Goal: Transaction & Acquisition: Purchase product/service

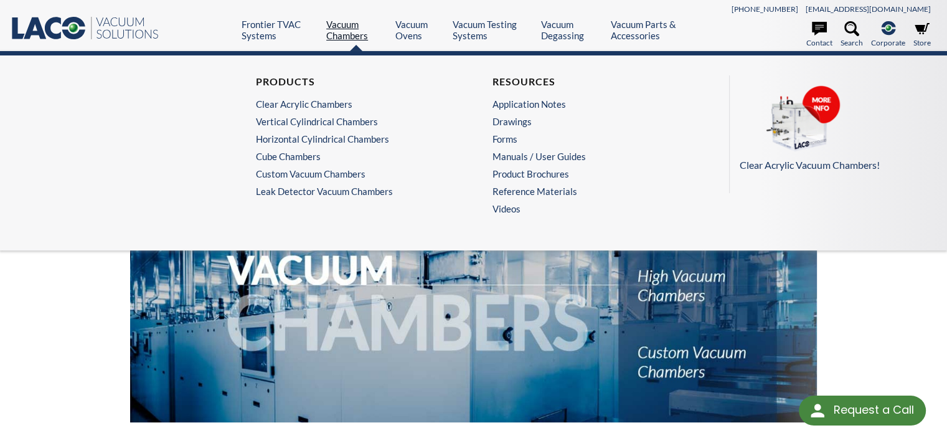
click at [339, 31] on link "Vacuum Chambers" at bounding box center [356, 30] width 60 height 22
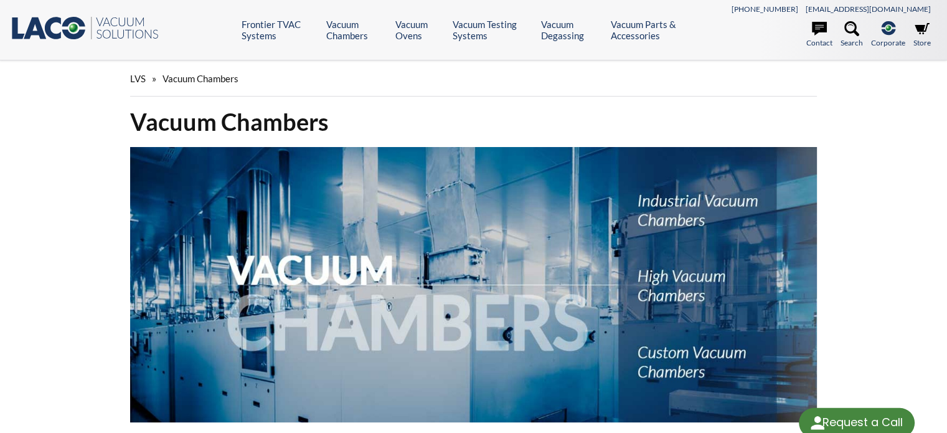
select select "Language Translate Widget"
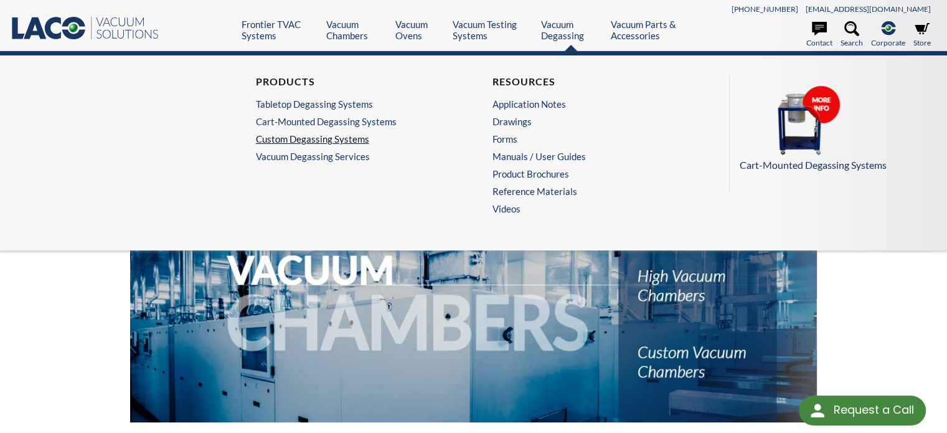
click at [331, 139] on link "Custom Degassing Systems" at bounding box center [352, 138] width 192 height 11
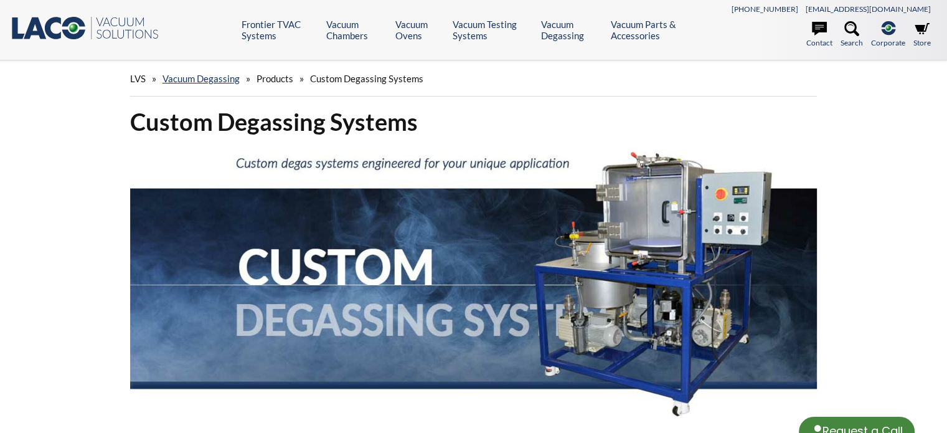
select select "Language Translate Widget"
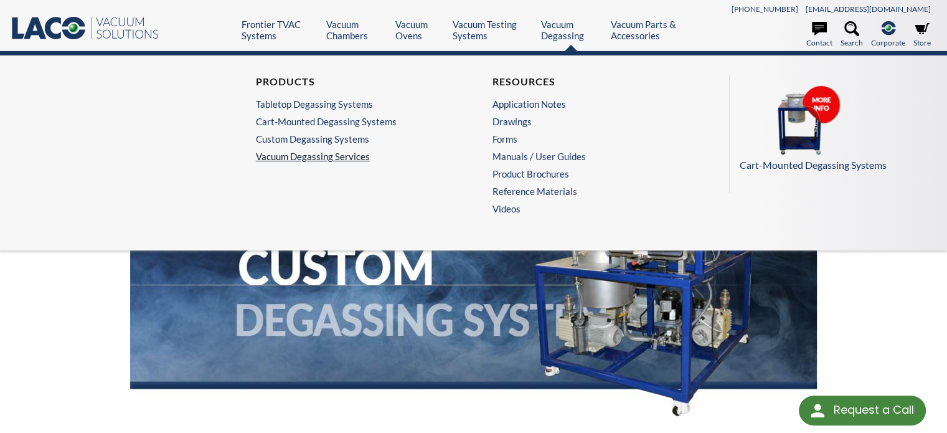
click at [344, 151] on link "Vacuum Degassing Services" at bounding box center [355, 156] width 199 height 11
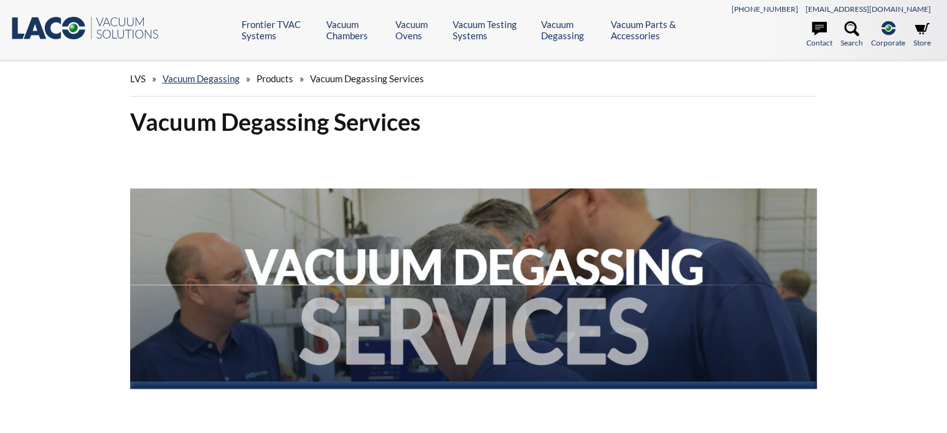
select select "Language Translate Widget"
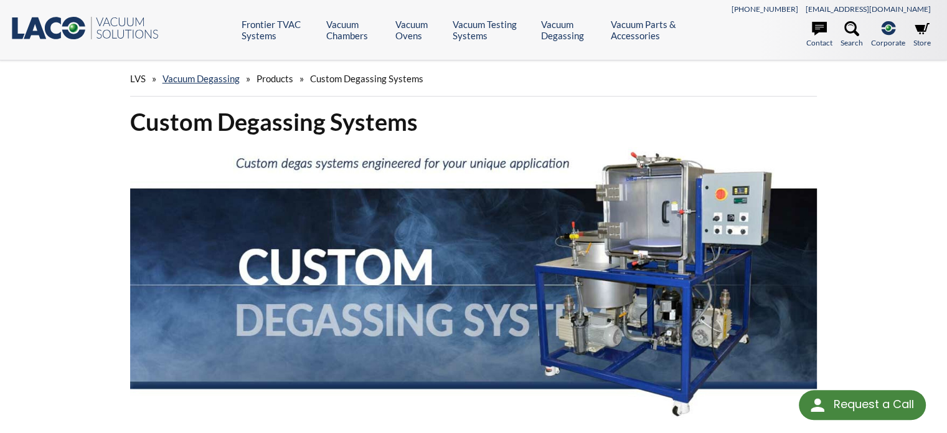
select select "Language Translate Widget"
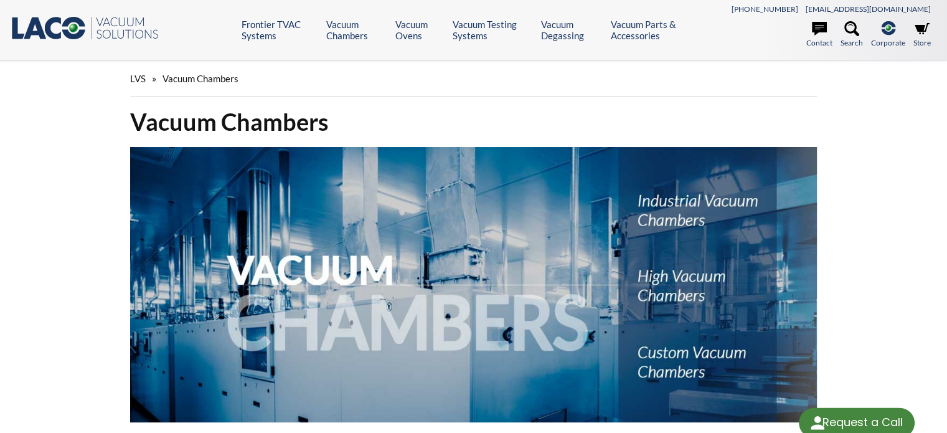
select select "Language Translate Widget"
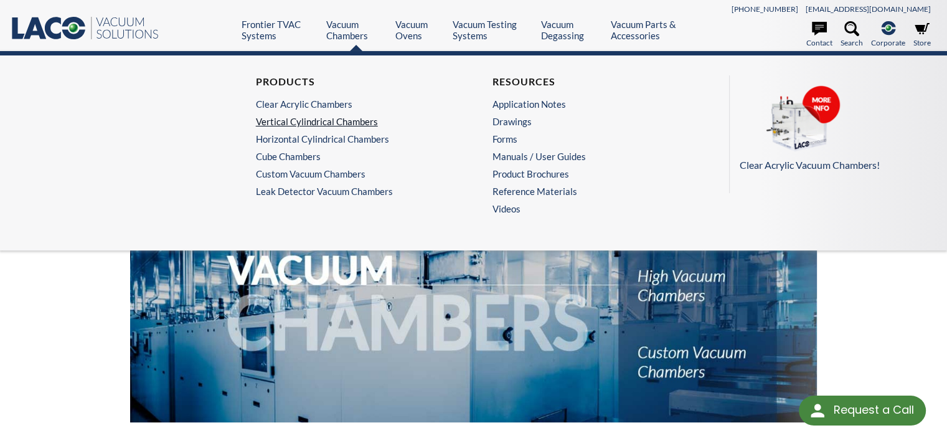
click at [306, 120] on link "Vertical Cylindrical Chambers" at bounding box center [352, 121] width 192 height 11
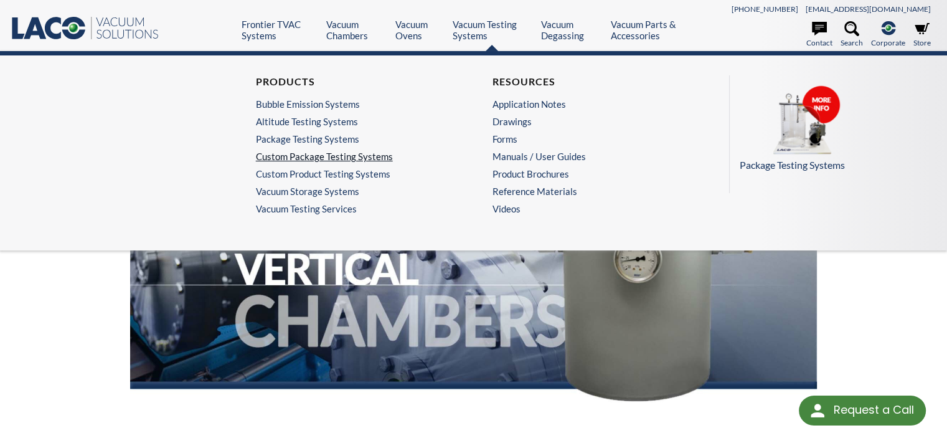
click at [361, 154] on link "Custom Package Testing Systems" at bounding box center [352, 156] width 192 height 11
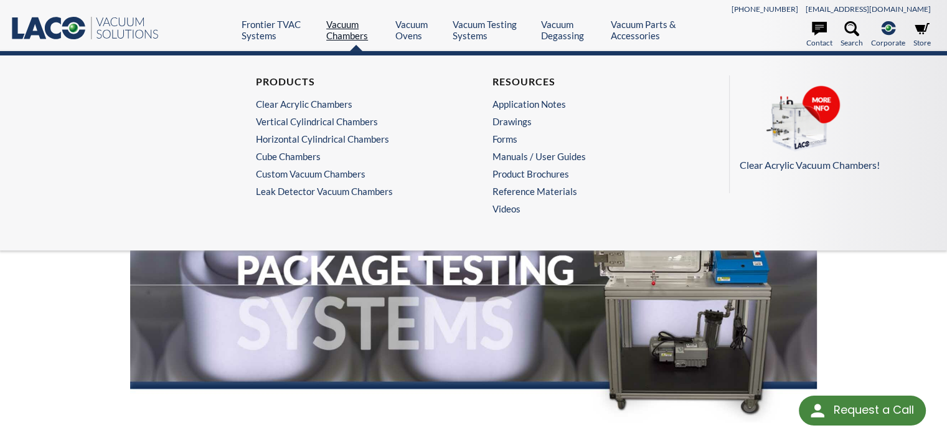
click at [341, 29] on link "Vacuum Chambers" at bounding box center [356, 30] width 60 height 22
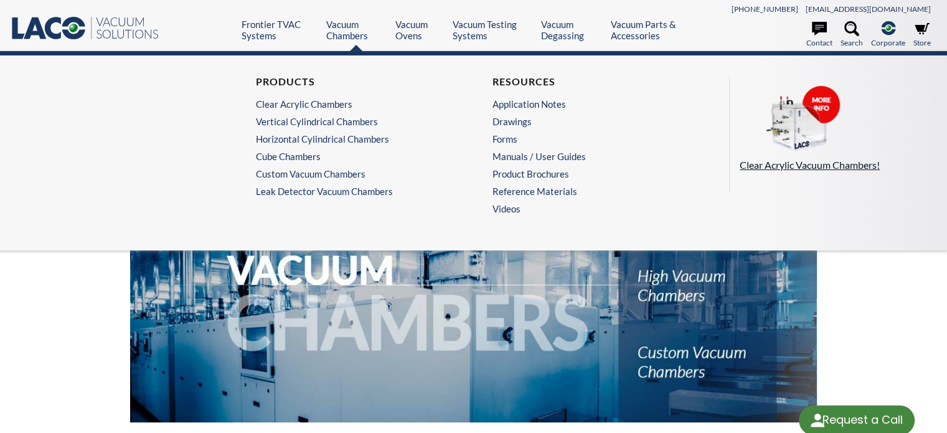
select select "Language Translate Widget"
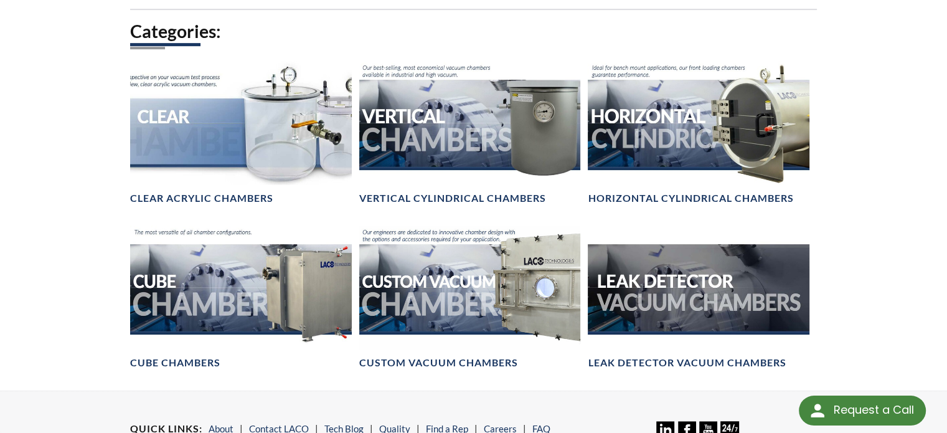
scroll to position [747, 0]
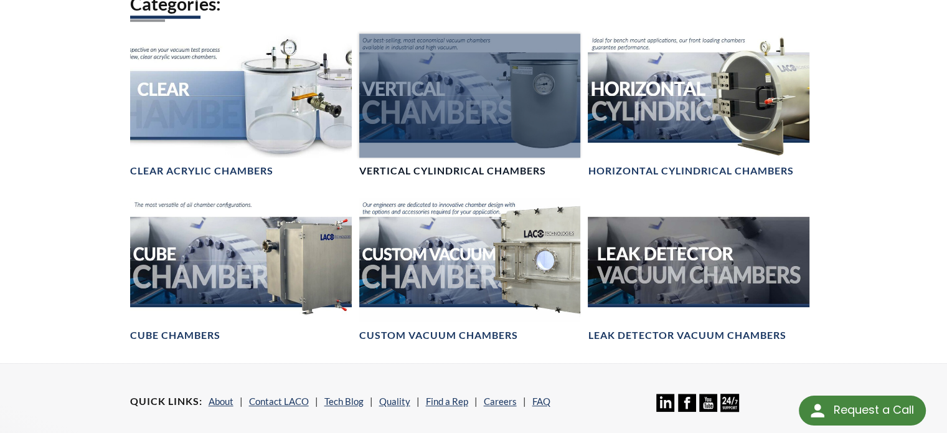
click at [488, 106] on div at bounding box center [470, 96] width 222 height 125
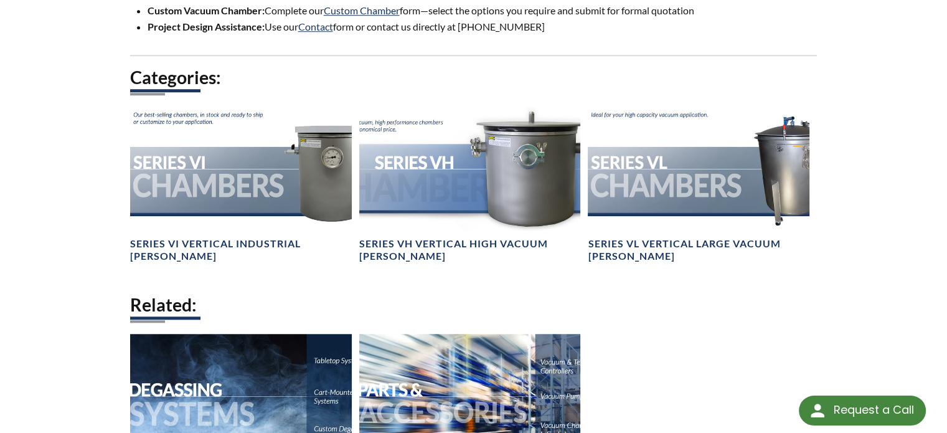
scroll to position [1059, 0]
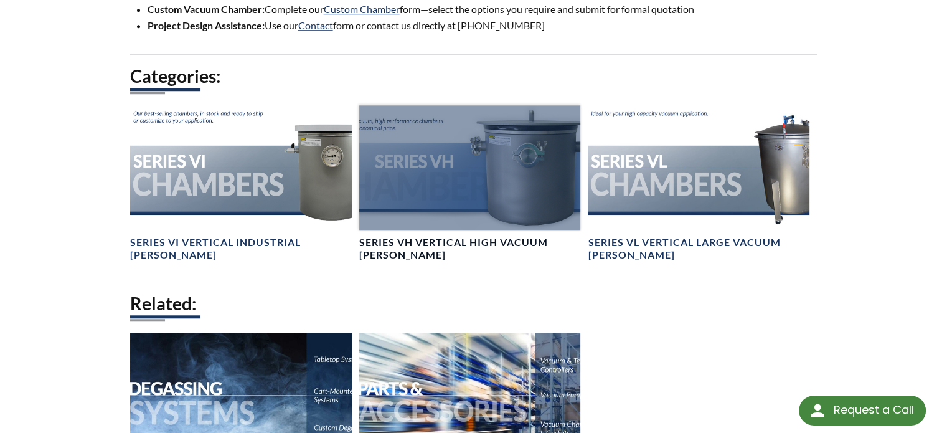
click at [433, 243] on h4 "Series VH Vertical High Vacuum Chambers" at bounding box center [470, 249] width 222 height 26
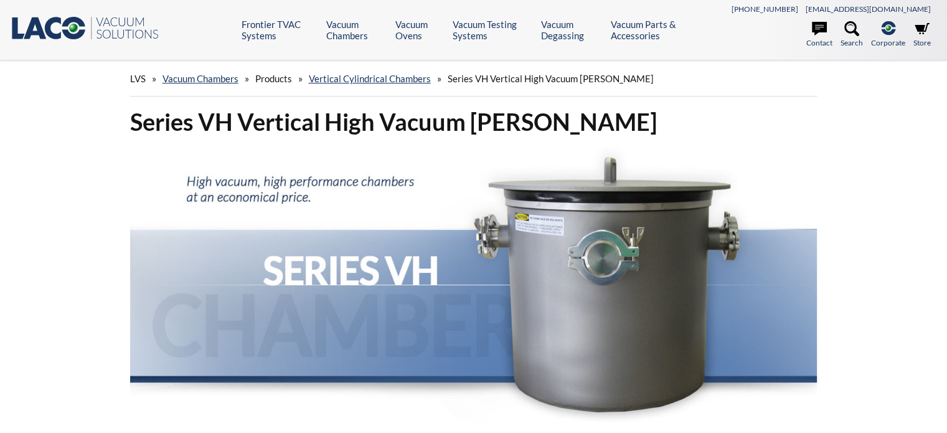
select select "Language Translate Widget"
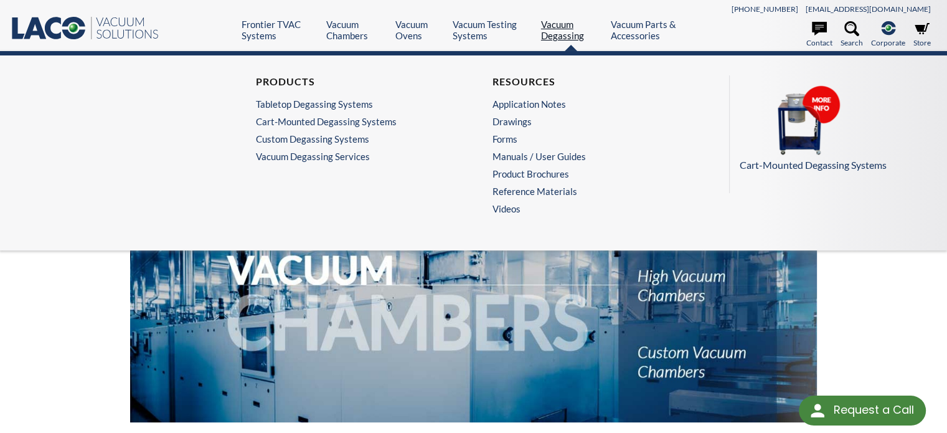
click at [567, 31] on link "Vacuum Degassing" at bounding box center [571, 30] width 60 height 22
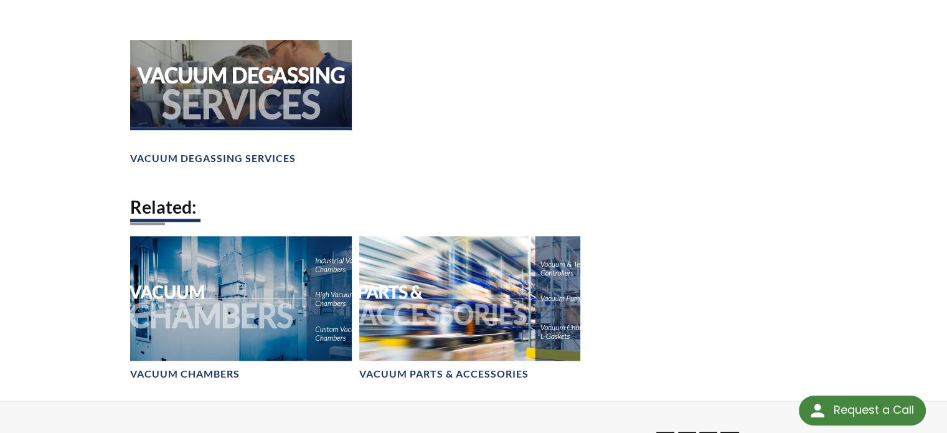
scroll to position [1183, 0]
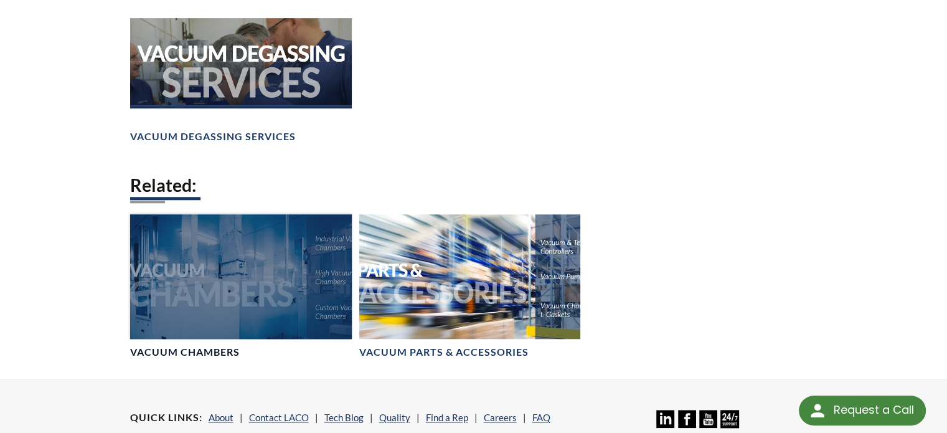
click at [194, 280] on div at bounding box center [241, 276] width 222 height 125
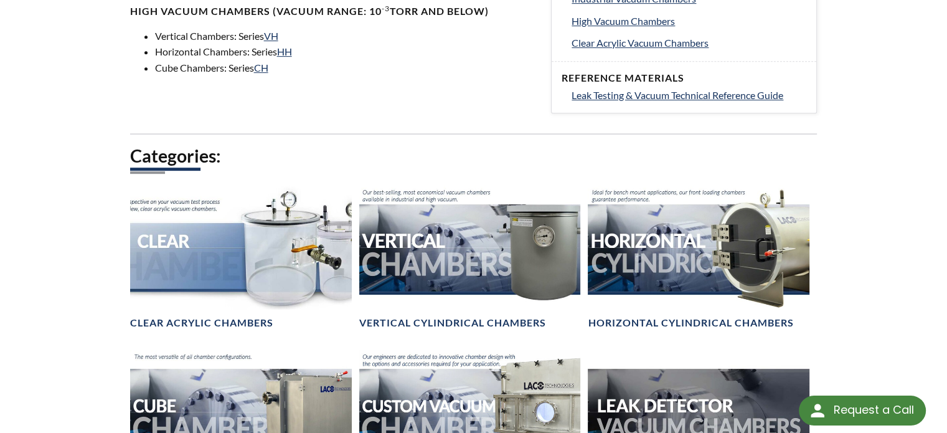
scroll to position [685, 0]
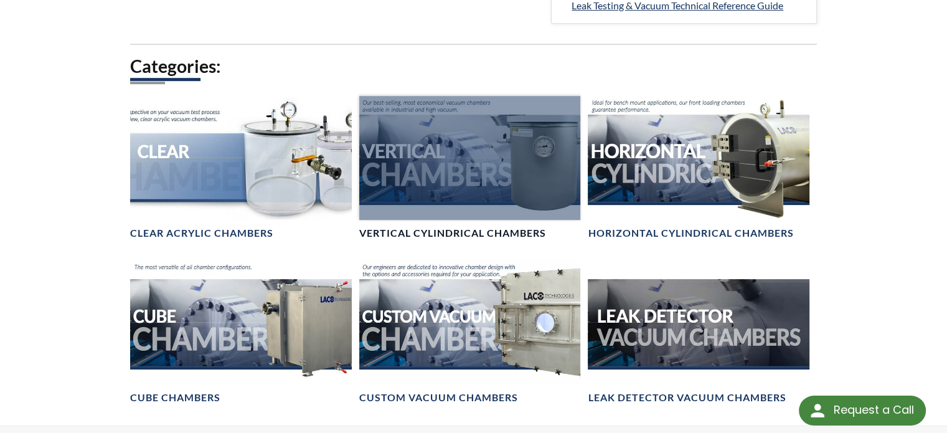
click at [466, 229] on h4 "Vertical Cylindrical Chambers" at bounding box center [452, 233] width 187 height 13
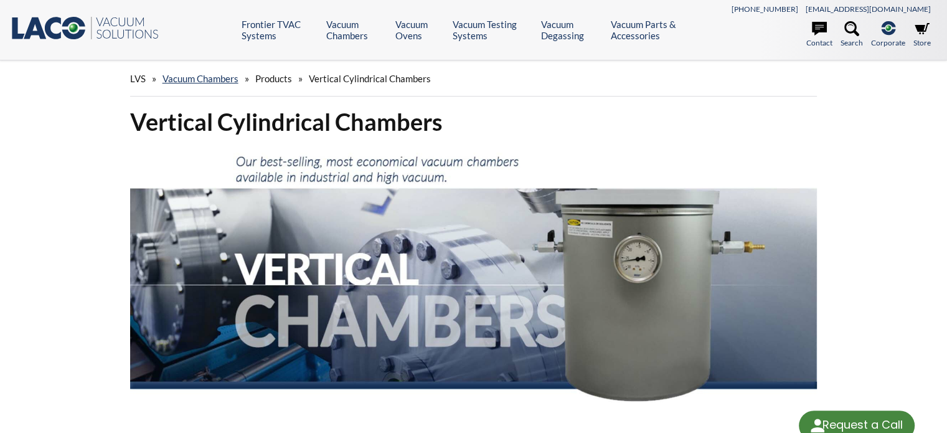
select select "Language Translate Widget"
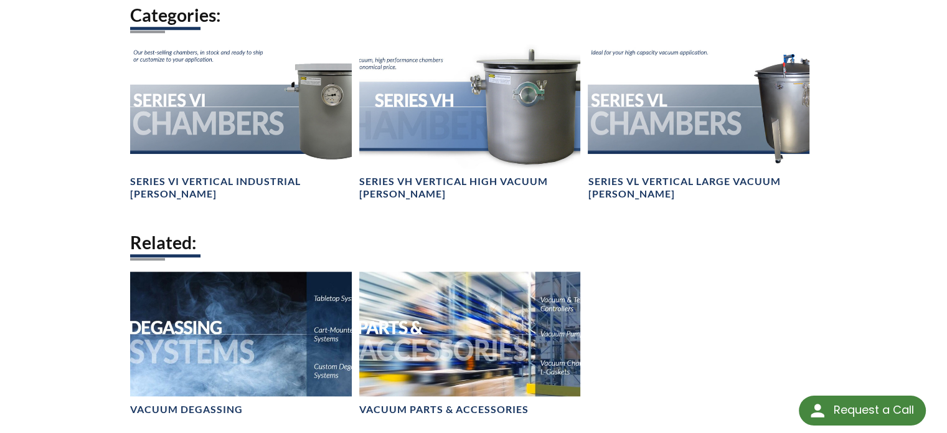
scroll to position [1121, 0]
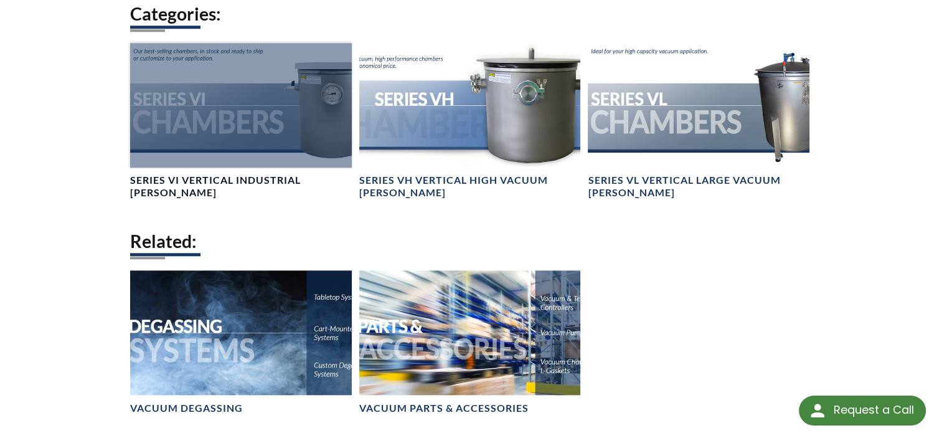
click at [227, 186] on h4 "Series VI Vertical Industrial Chambers" at bounding box center [241, 187] width 222 height 26
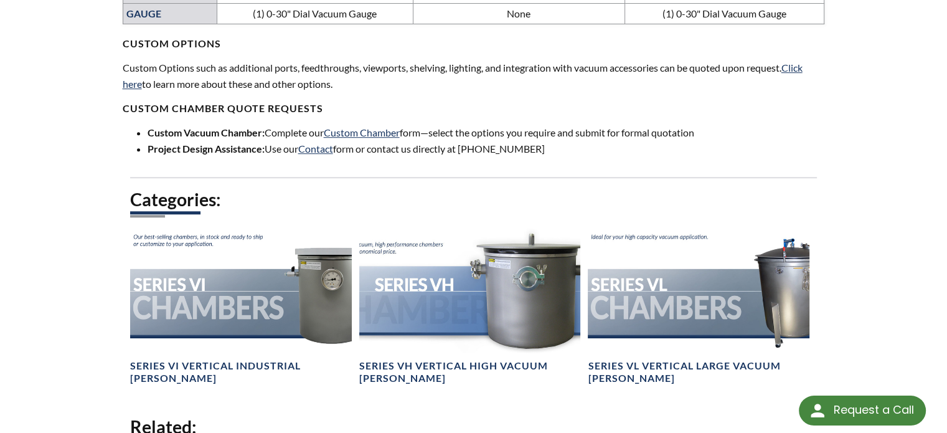
scroll to position [996, 0]
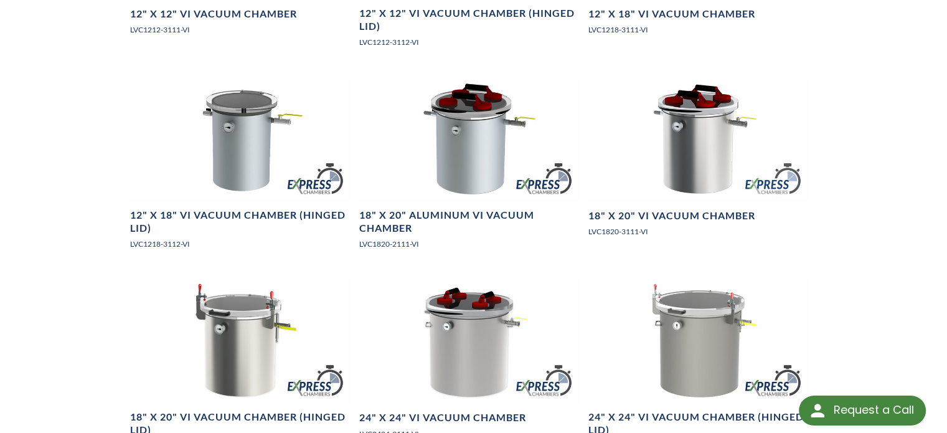
scroll to position [1245, 0]
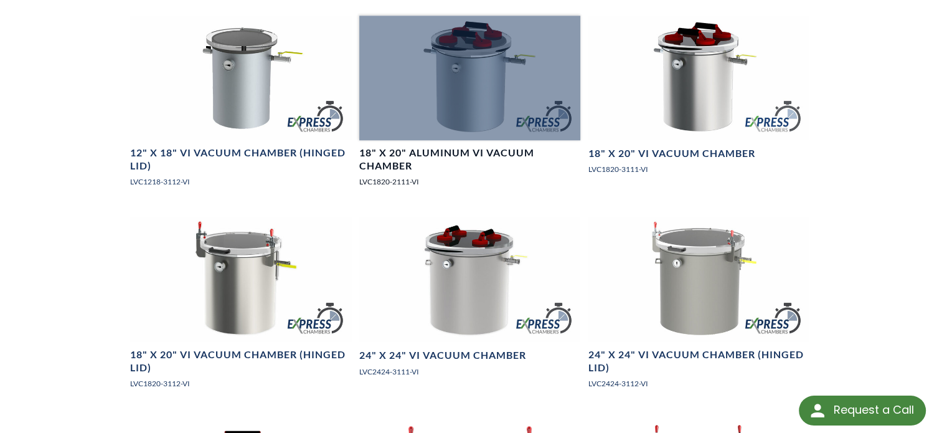
click at [443, 171] on h4 "18" X 20" Aluminum VI Vacuum Chamber" at bounding box center [470, 159] width 222 height 26
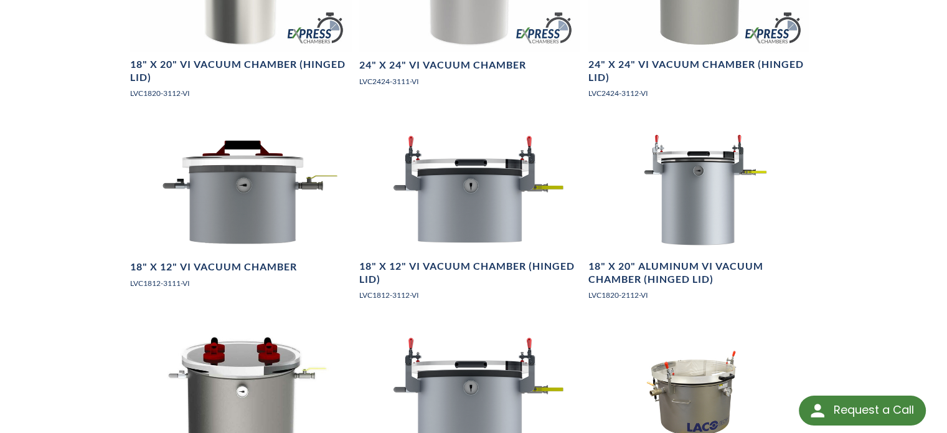
scroll to position [1557, 0]
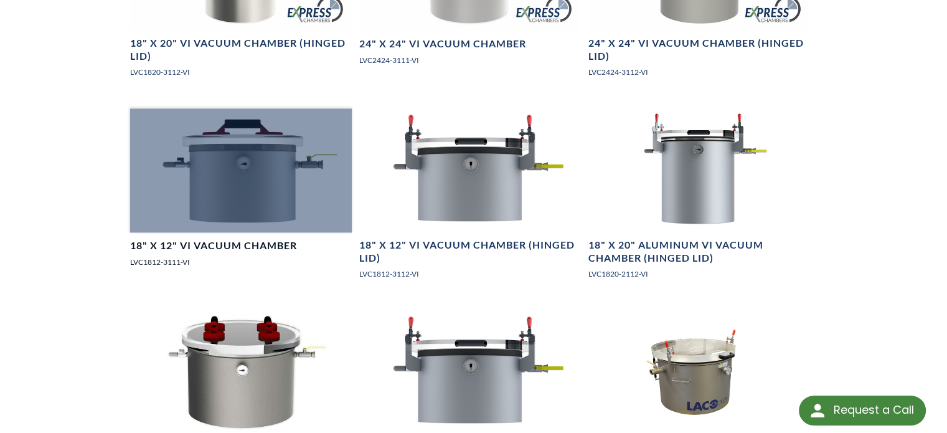
click at [240, 202] on div at bounding box center [241, 170] width 222 height 125
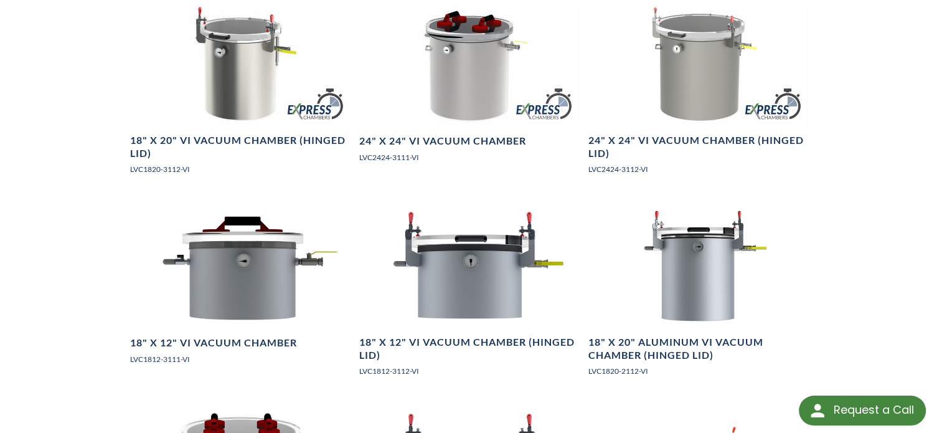
scroll to position [1433, 0]
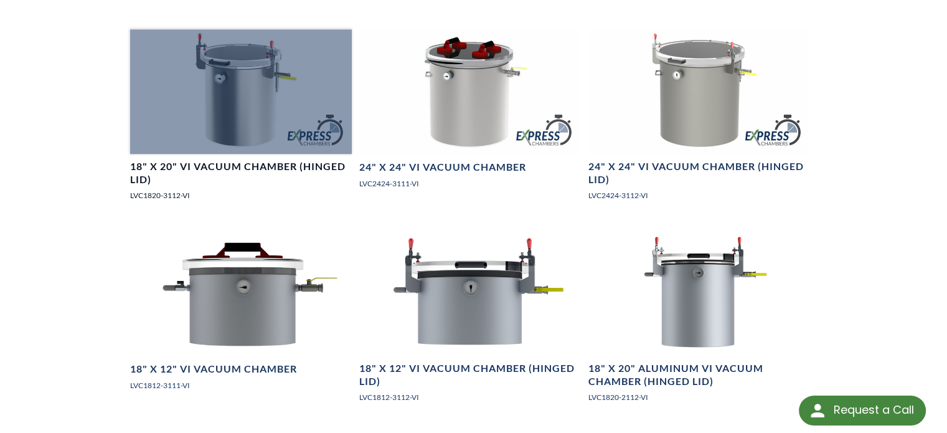
click at [204, 181] on h4 "18" X 20" VI Vacuum Chamber (Hinged Lid)" at bounding box center [241, 173] width 222 height 26
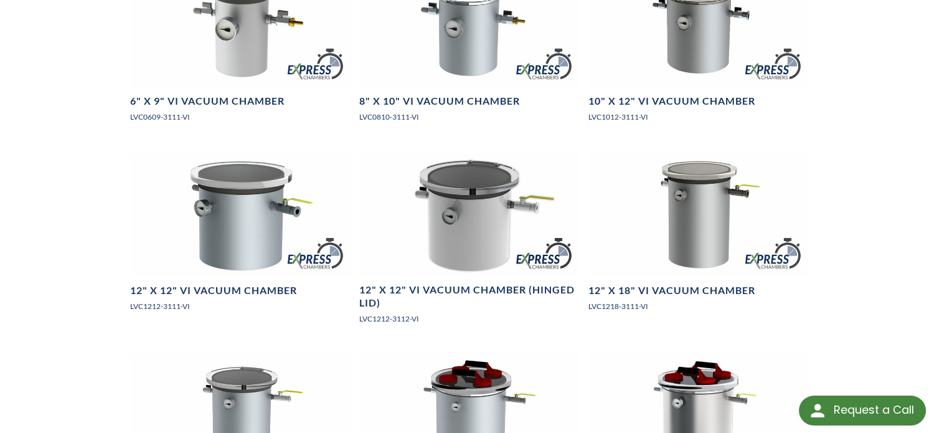
scroll to position [936, 0]
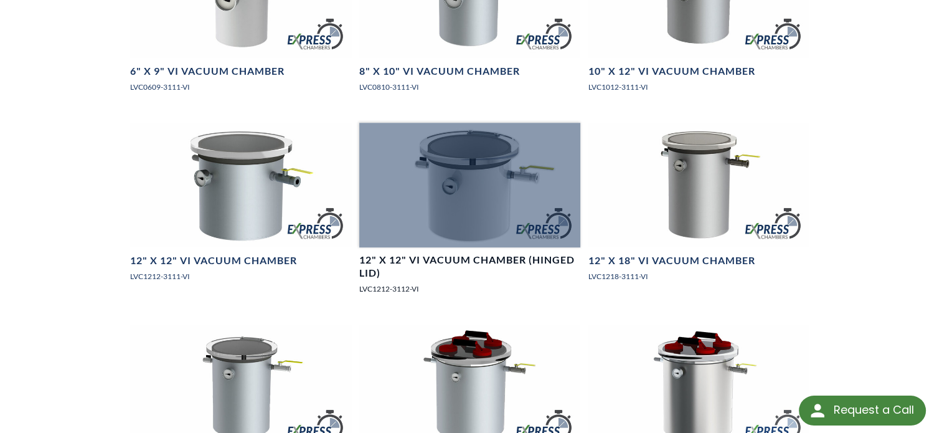
click at [471, 243] on div at bounding box center [470, 185] width 222 height 125
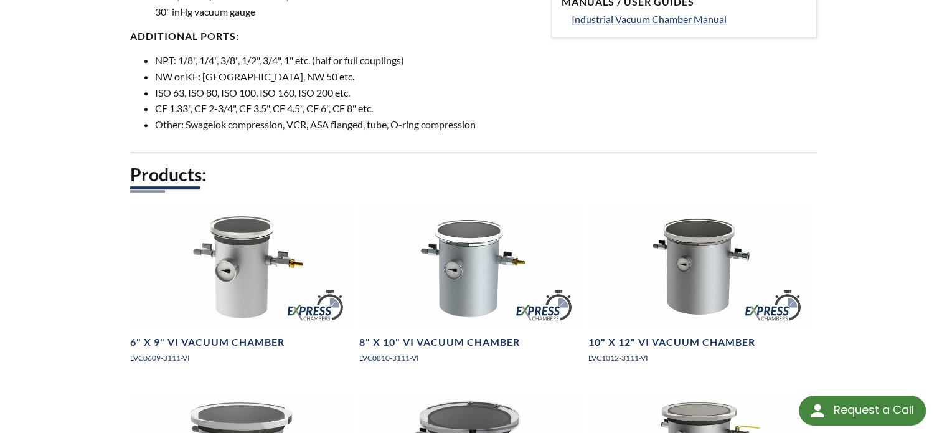
scroll to position [501, 0]
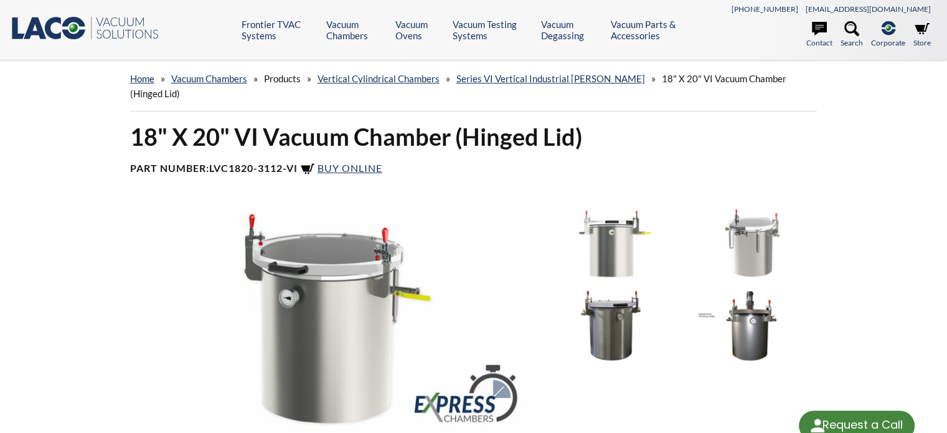
select select "Language Translate Widget"
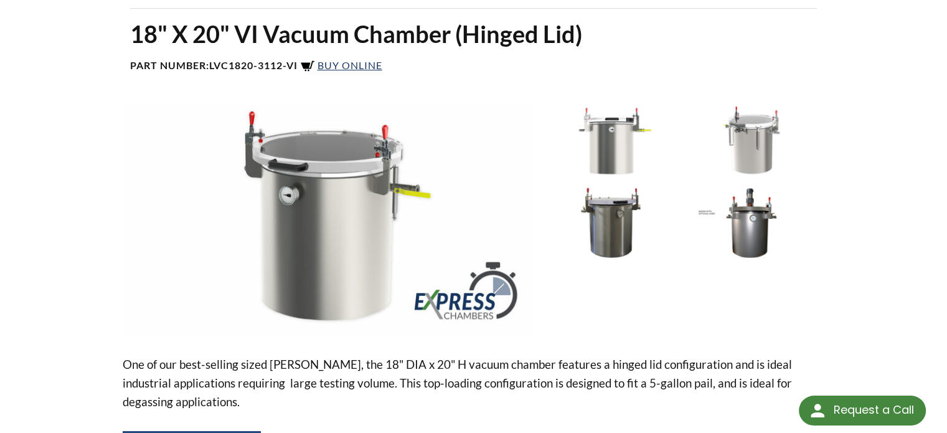
scroll to position [125, 0]
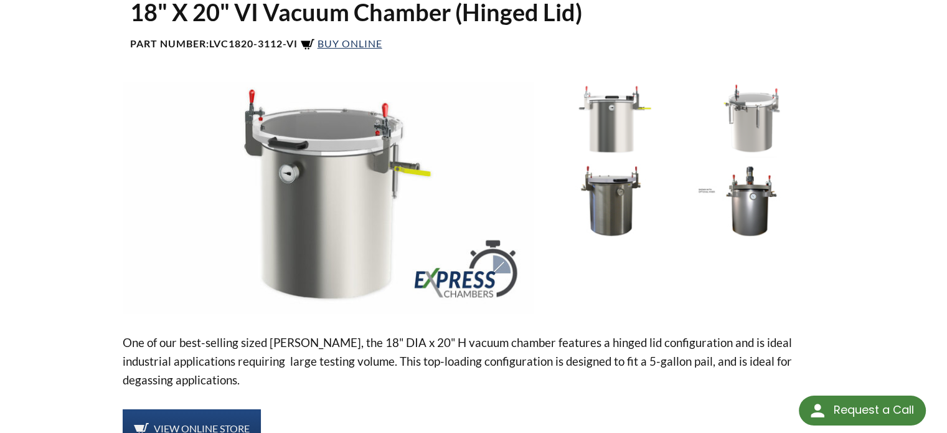
drag, startPoint x: 60, startPoint y: 253, endPoint x: 56, endPoint y: 295, distance: 42.6
click at [56, 295] on div "home » Vacuum Chambers » Products » Vertical Cylindrical Chambers » Series VI V…" at bounding box center [473, 398] width 947 height 924
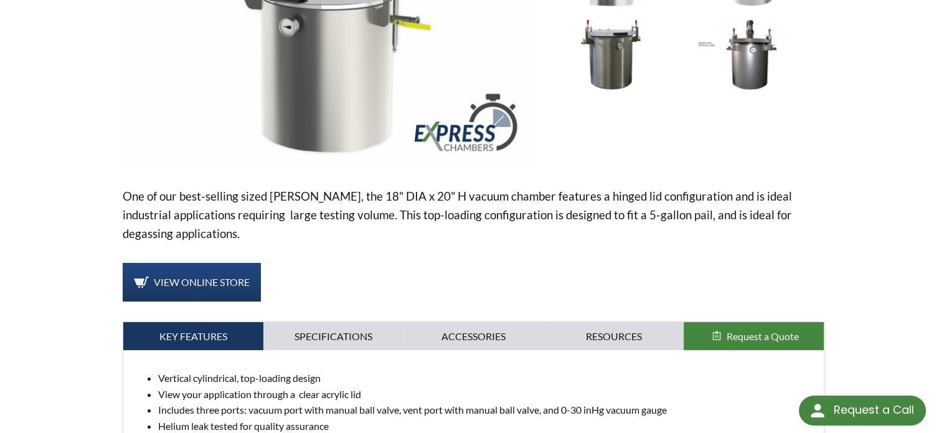
scroll to position [311, 0]
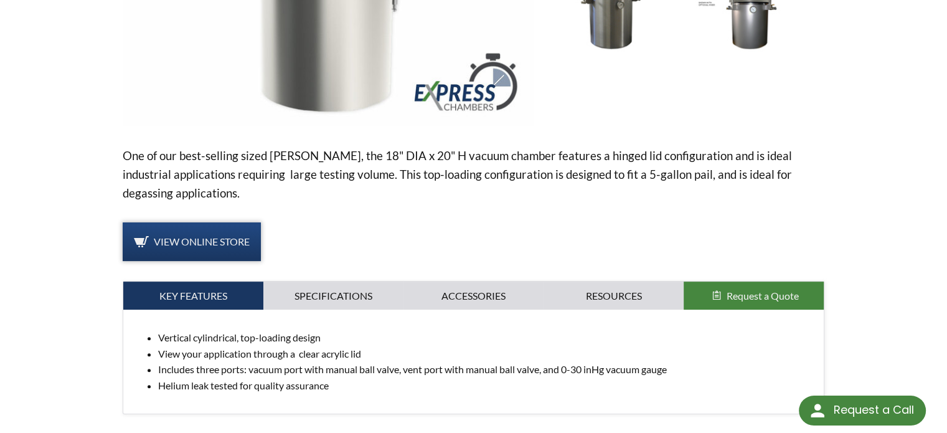
click at [199, 233] on link "View Online Store" at bounding box center [192, 241] width 138 height 39
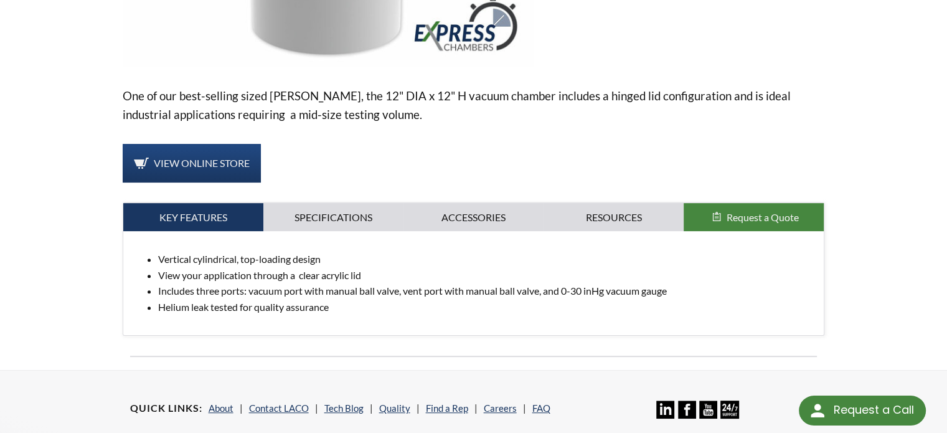
scroll to position [374, 0]
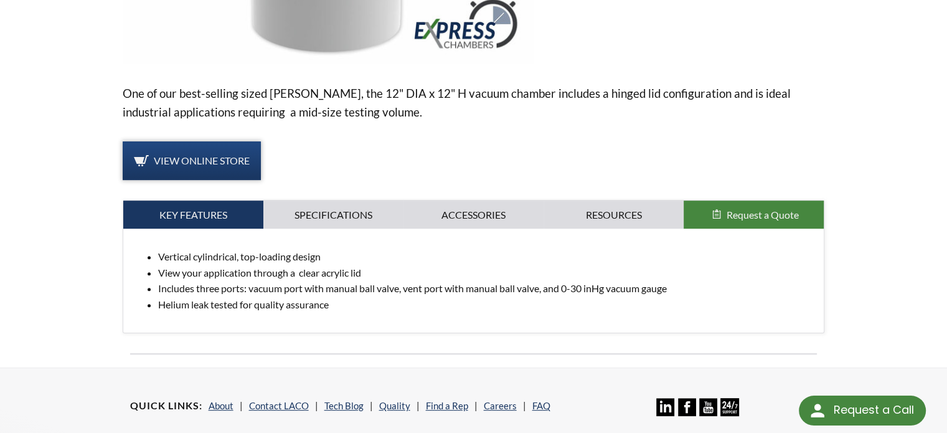
click at [204, 154] on span "View Online Store" at bounding box center [202, 160] width 96 height 12
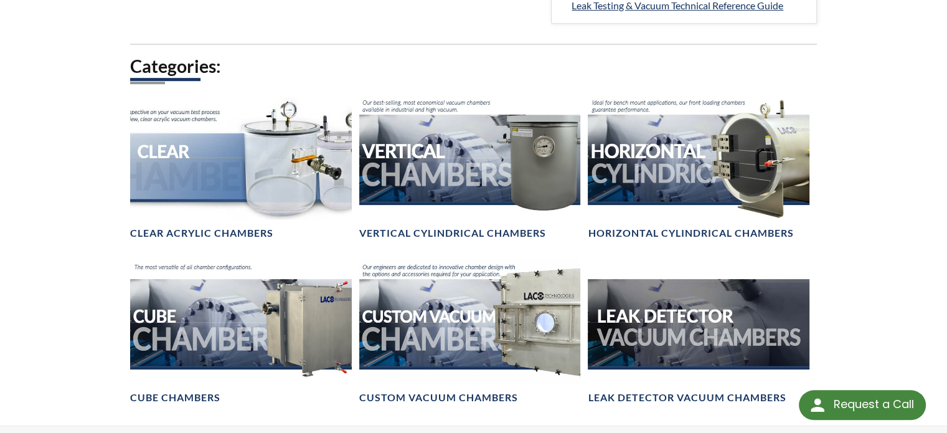
select select "Language Translate Widget"
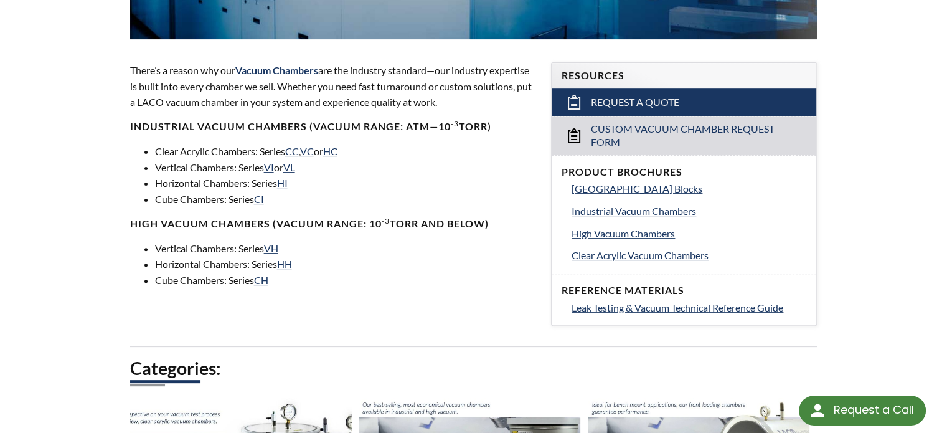
scroll to position [361, 0]
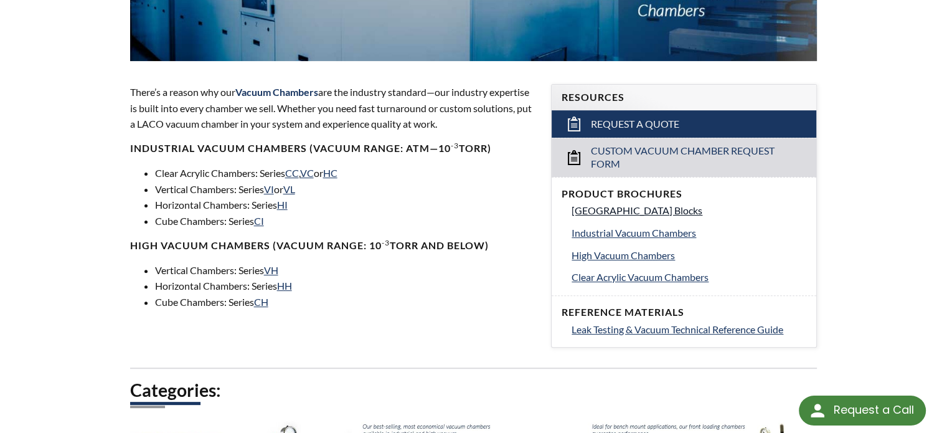
click at [611, 209] on span "[GEOGRAPHIC_DATA] Blocks" at bounding box center [637, 210] width 131 height 12
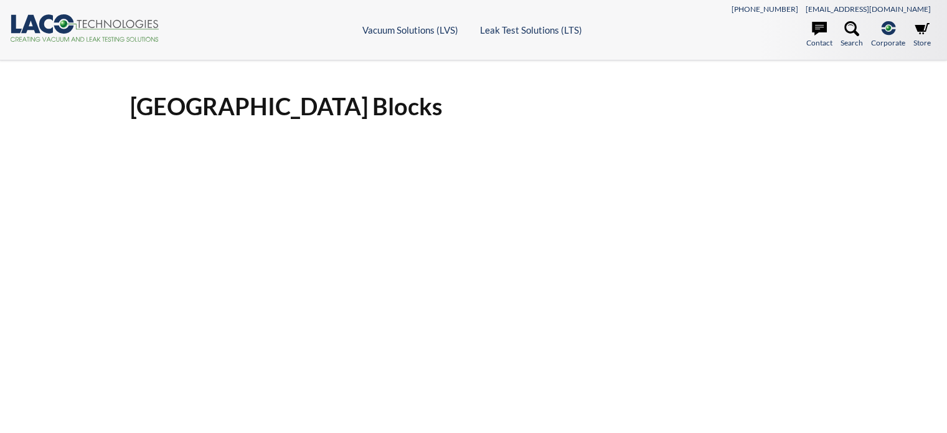
select select "Language Translate Widget"
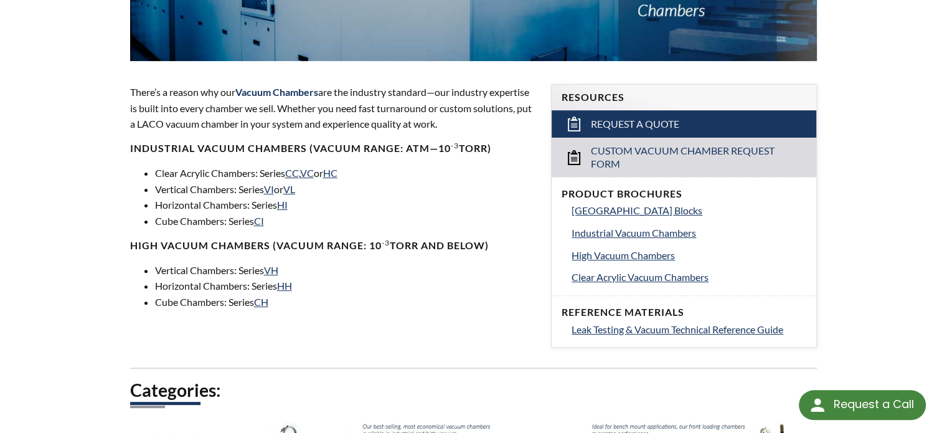
select select "Language Translate Widget"
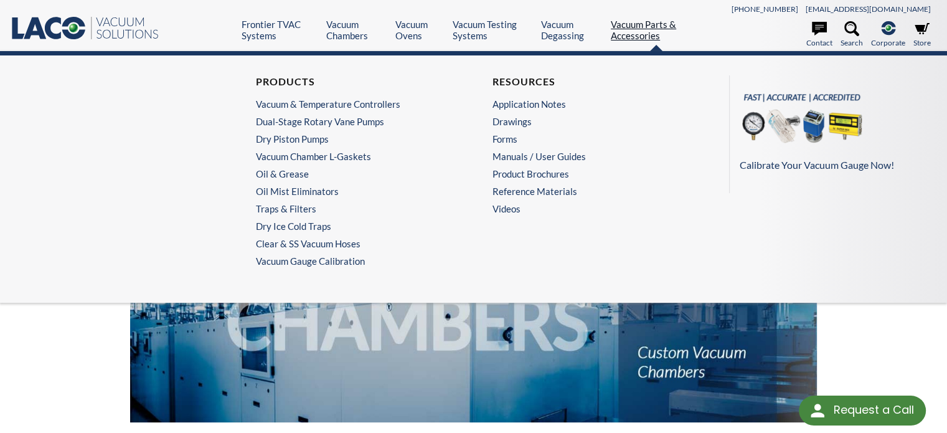
click at [618, 23] on link "Vacuum Parts & Accessories" at bounding box center [657, 30] width 92 height 22
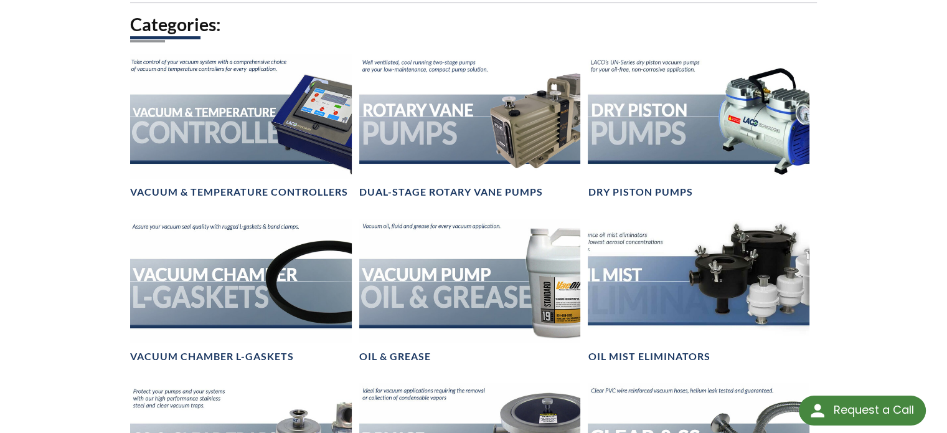
scroll to position [685, 0]
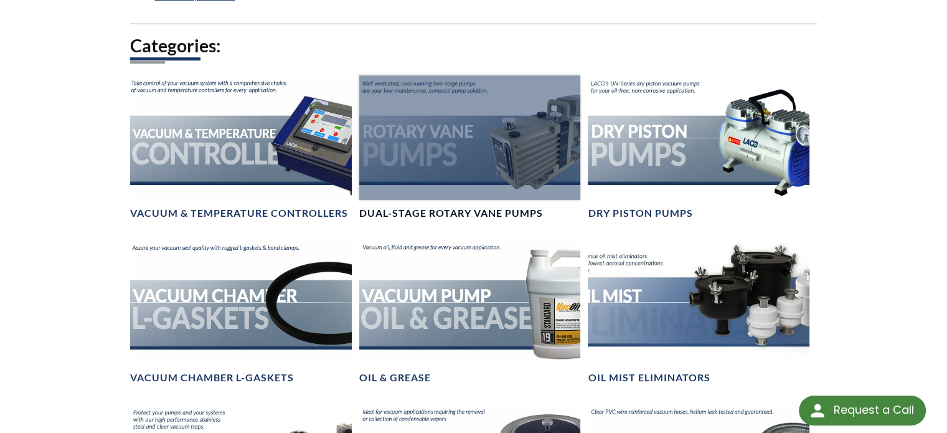
click at [491, 176] on div at bounding box center [470, 137] width 222 height 125
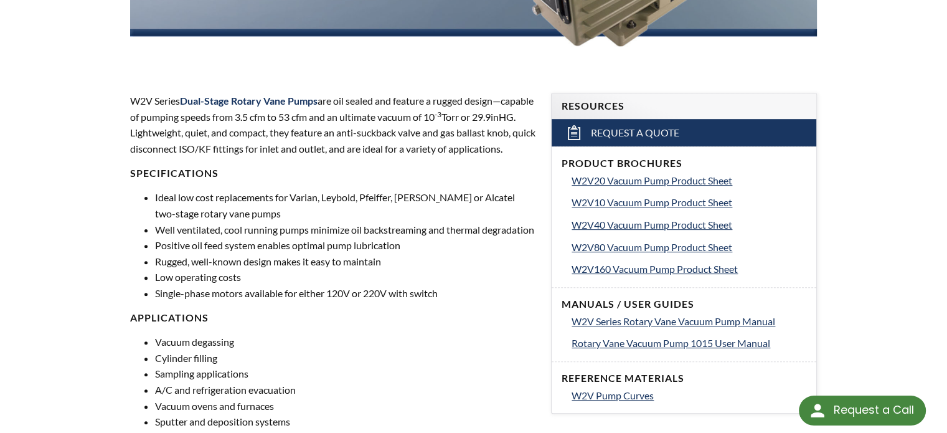
scroll to position [374, 0]
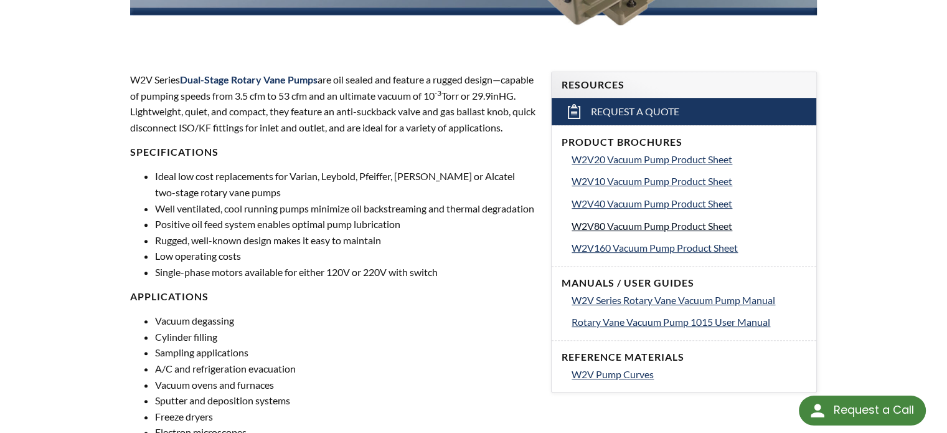
click at [633, 227] on span "W2V80 Vacuum Pump Product Sheet" at bounding box center [652, 226] width 161 height 12
click at [633, 204] on span "W2V40 Vacuum Pump Product Sheet" at bounding box center [652, 203] width 161 height 12
click at [627, 229] on span "W2V80 Vacuum Pump Product Sheet" at bounding box center [652, 226] width 161 height 12
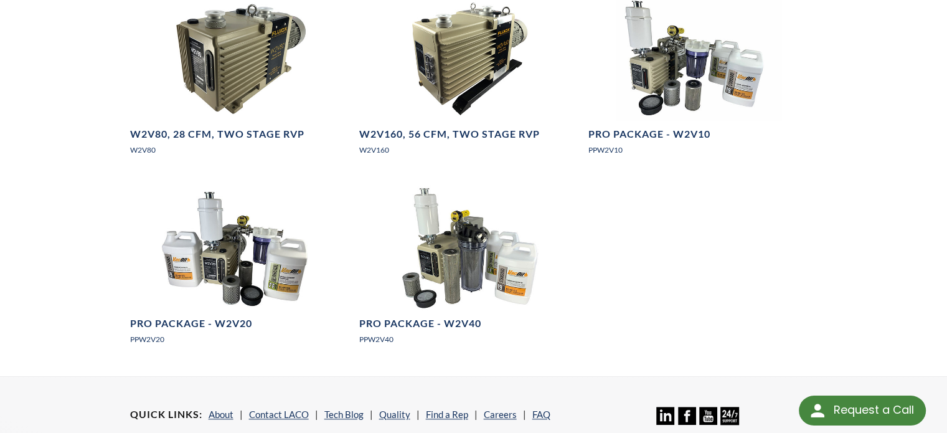
scroll to position [1183, 0]
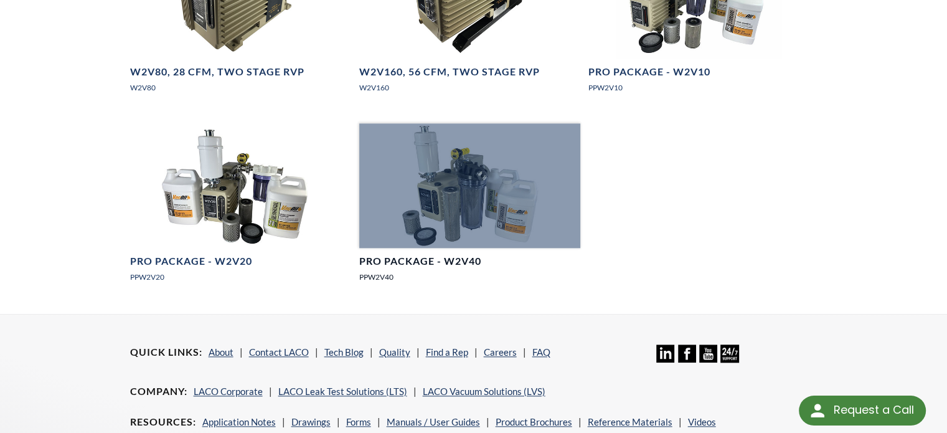
click at [484, 220] on div at bounding box center [470, 185] width 222 height 125
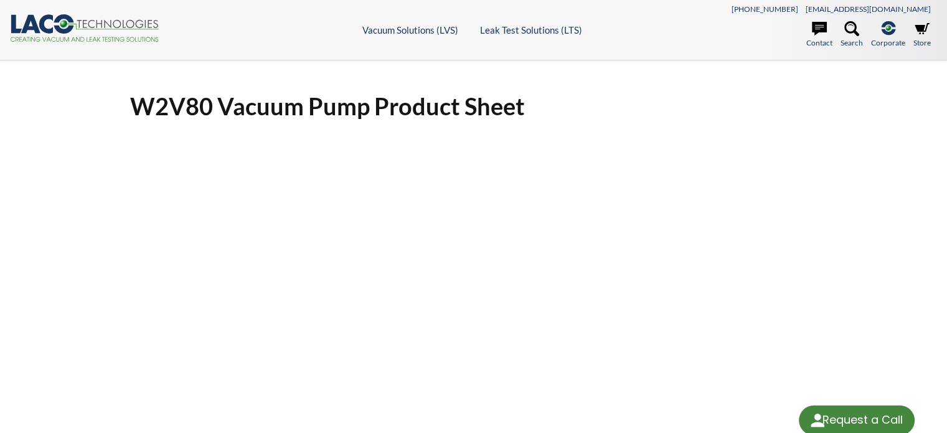
select select "Language Translate Widget"
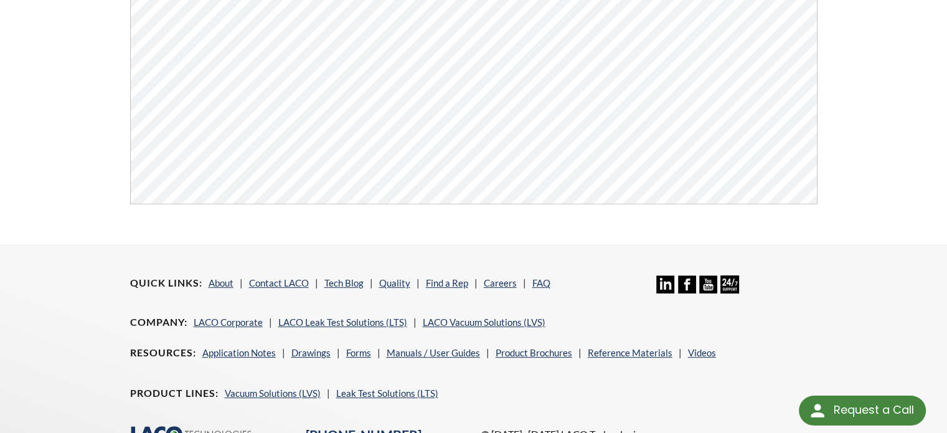
scroll to position [311, 0]
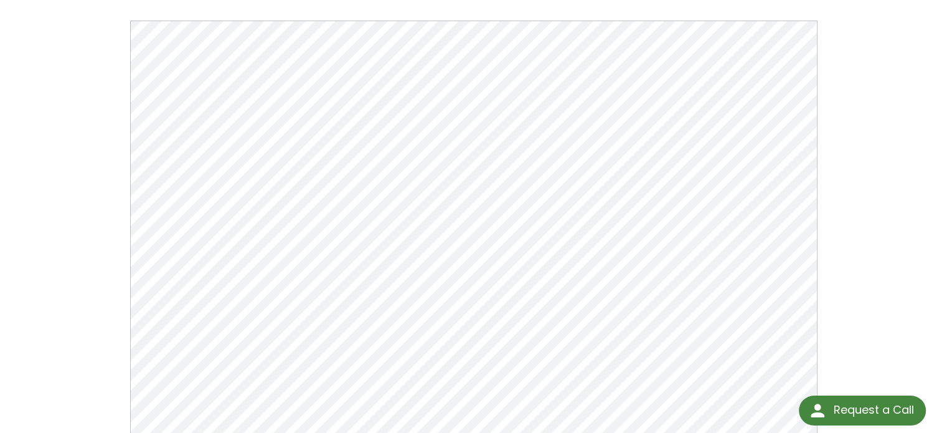
scroll to position [187, 0]
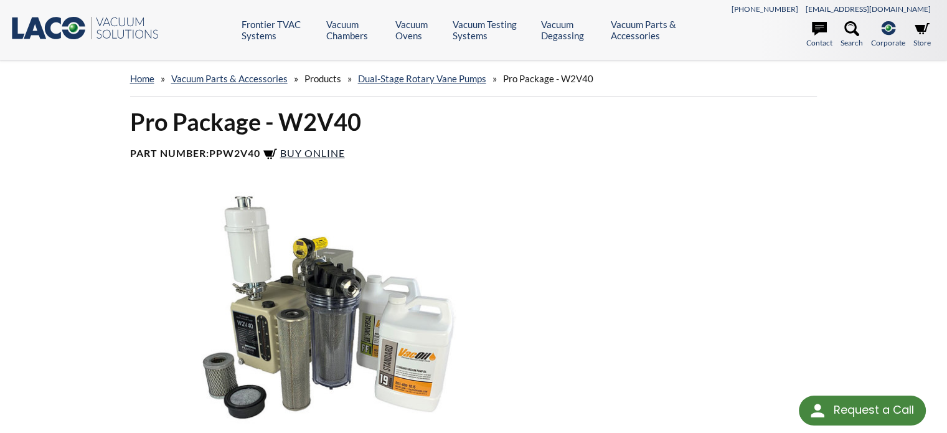
click at [334, 153] on span "Buy Online" at bounding box center [312, 153] width 65 height 12
